Goal: Communication & Community: Answer question/provide support

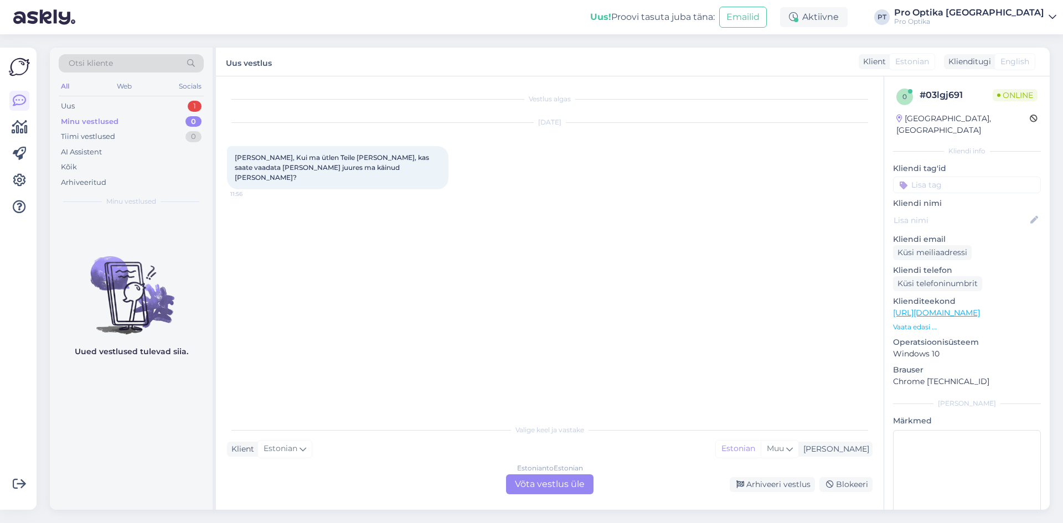
click at [528, 486] on div "Estonian to Estonian Võta vestlus üle" at bounding box center [549, 485] width 87 height 20
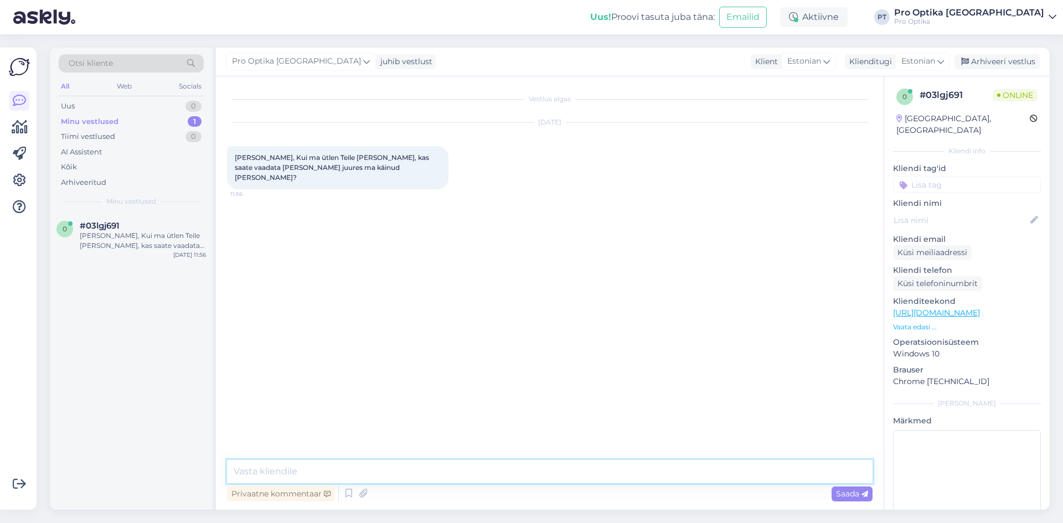
click at [316, 472] on textarea at bounding box center [550, 471] width 646 height 23
type textarea "Tere!"
type textarea "Jah"
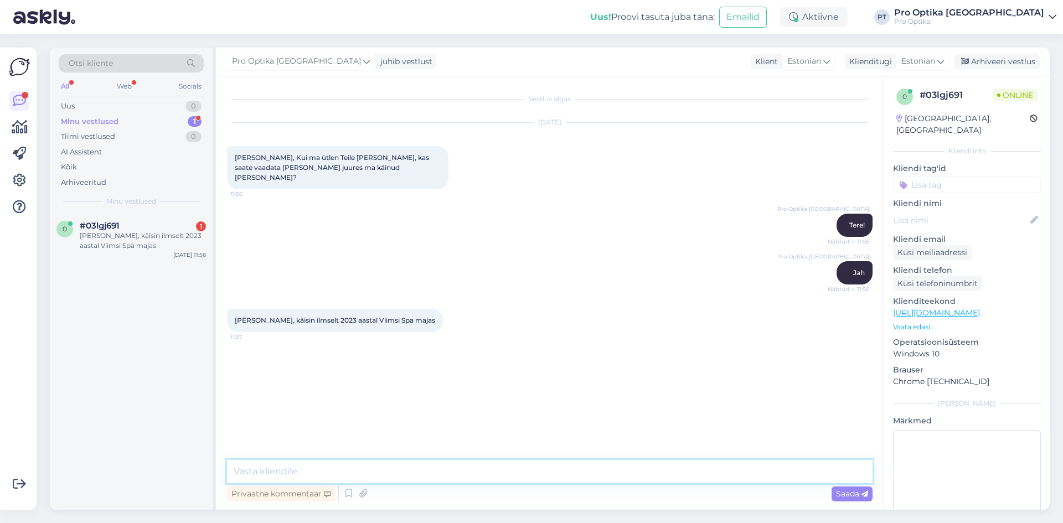
click at [316, 472] on textarea at bounding box center [550, 471] width 646 height 23
drag, startPoint x: 263, startPoint y: 311, endPoint x: 234, endPoint y: 307, distance: 29.1
click at [234, 309] on div "[PERSON_NAME], käisin ilmselt 2023 aastal Viimsi Spa majas 11:57" at bounding box center [335, 320] width 216 height 23
copy span "[PERSON_NAME]"
click at [327, 480] on textarea at bounding box center [550, 471] width 646 height 23
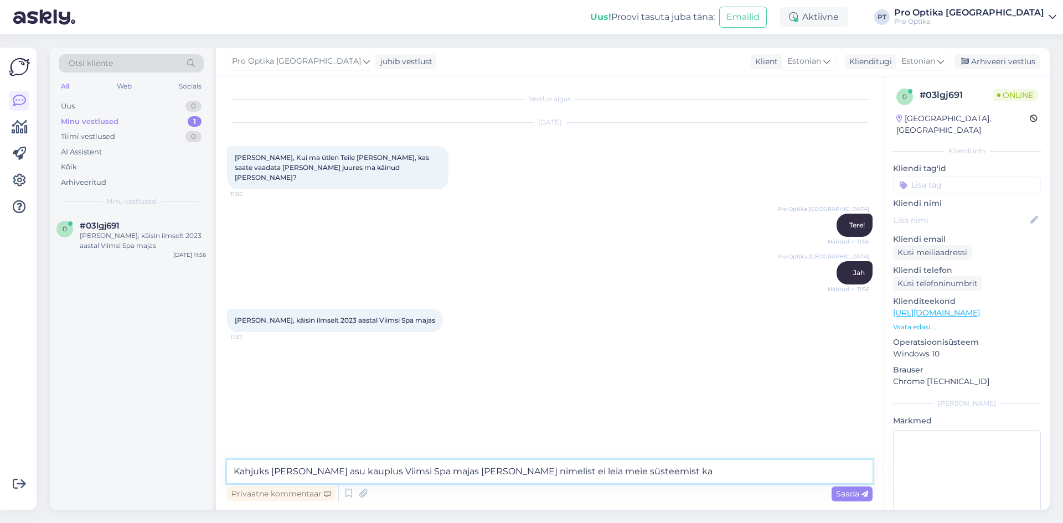
type textarea "Kahjuks [PERSON_NAME] asu kauplus Viimsi Spa majas [PERSON_NAME] nimelist ei le…"
